Goal: Task Accomplishment & Management: Manage account settings

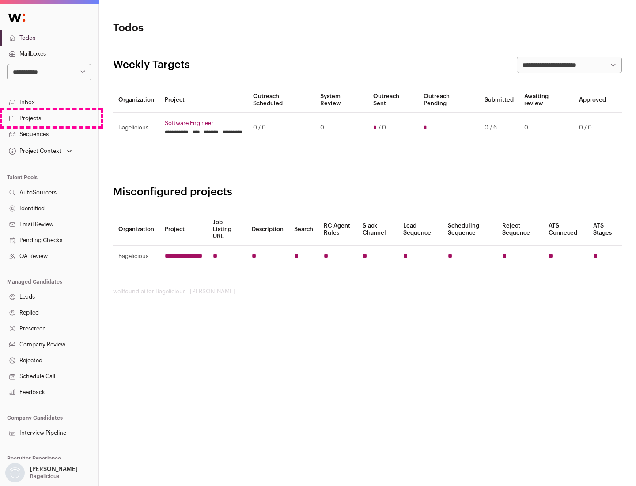
click at [49, 118] on link "Projects" at bounding box center [49, 118] width 99 height 16
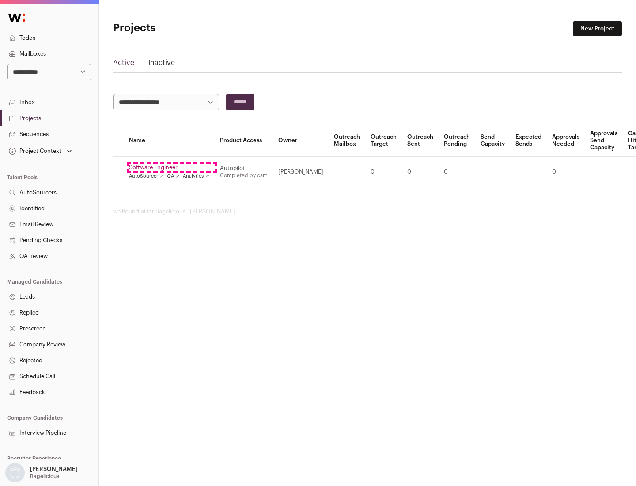
click at [172, 167] on link "Software Engineer" at bounding box center [169, 167] width 80 height 7
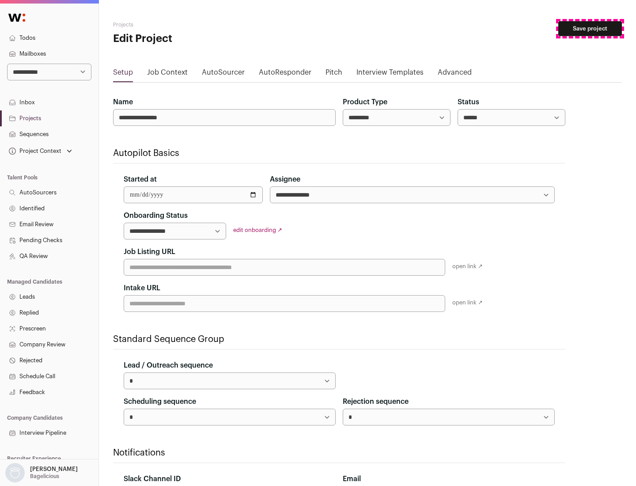
click at [590, 29] on button "Save project" at bounding box center [591, 28] width 64 height 15
